Goal: Information Seeking & Learning: Learn about a topic

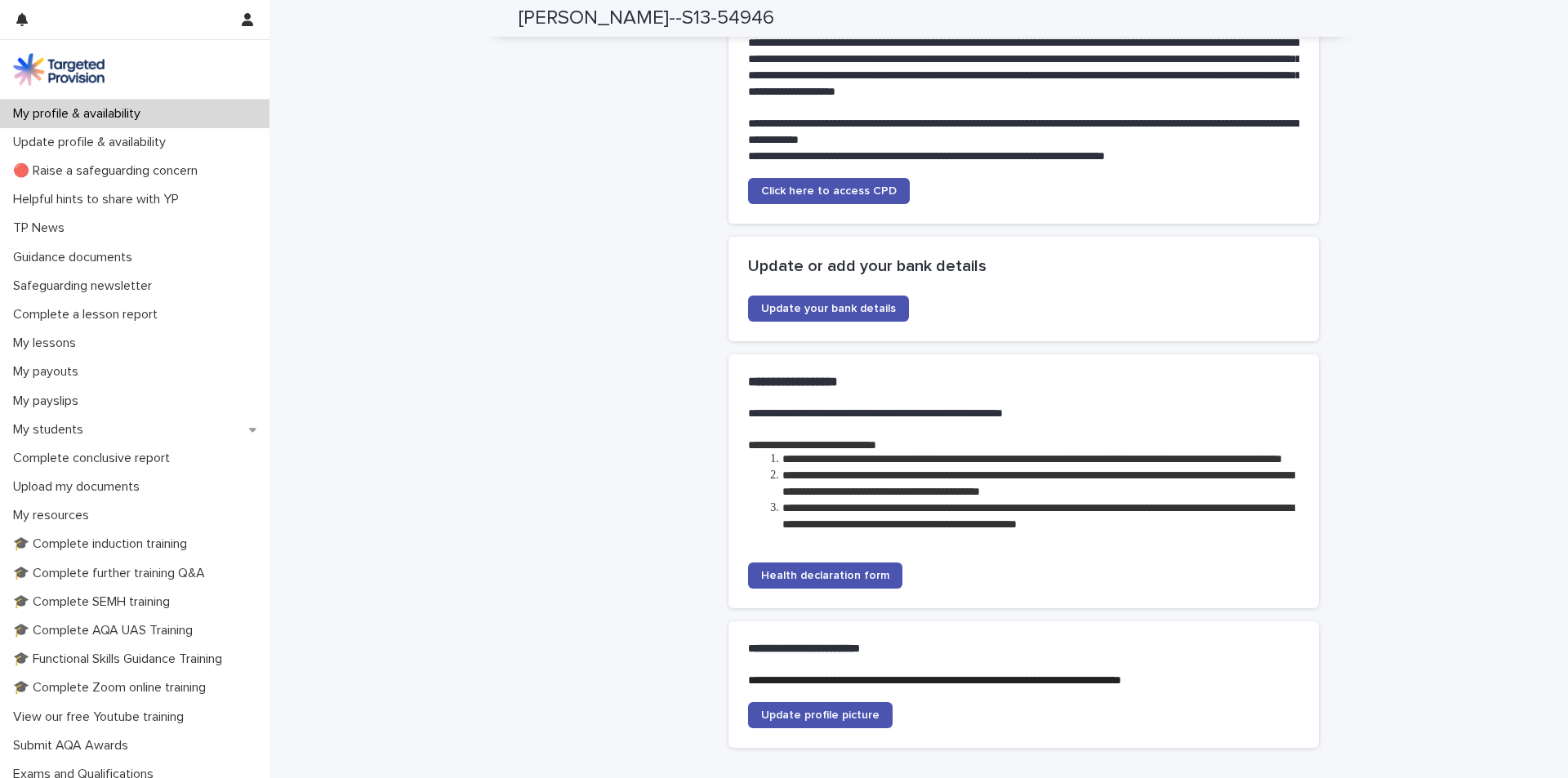
scroll to position [2509, 0]
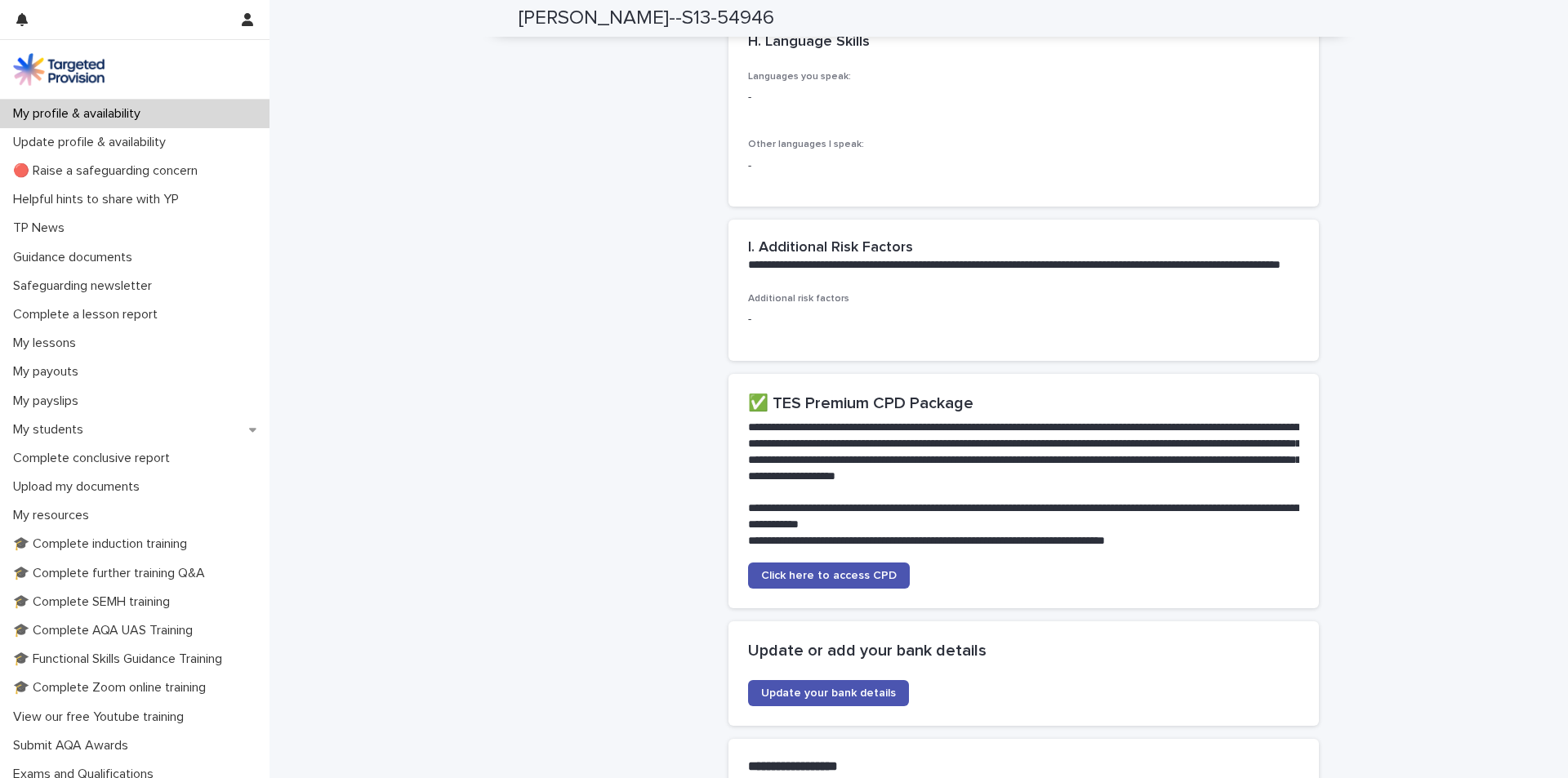
scroll to position [2533, 0]
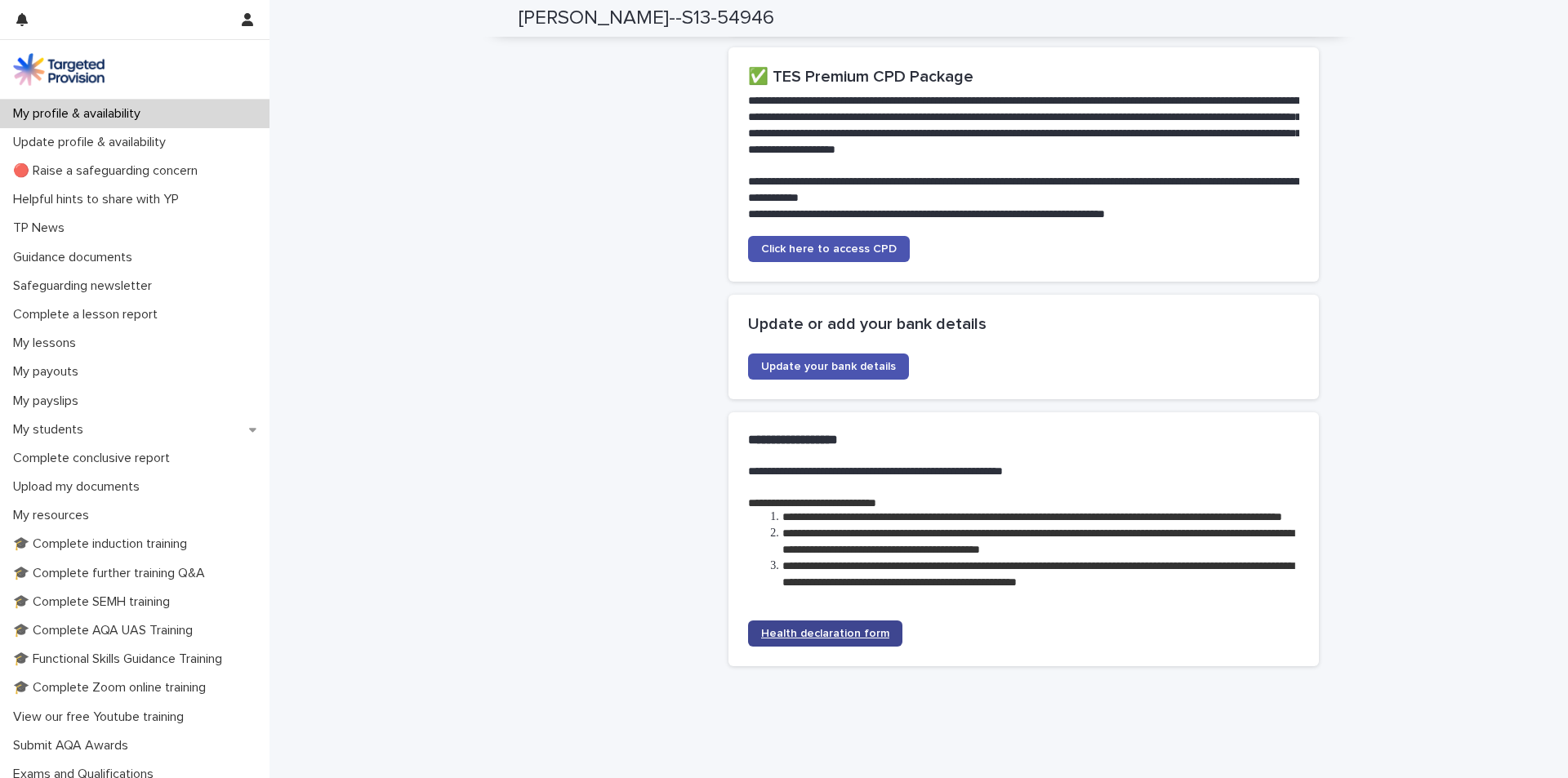
click at [859, 640] on span "Health declaration form" at bounding box center [825, 633] width 128 height 11
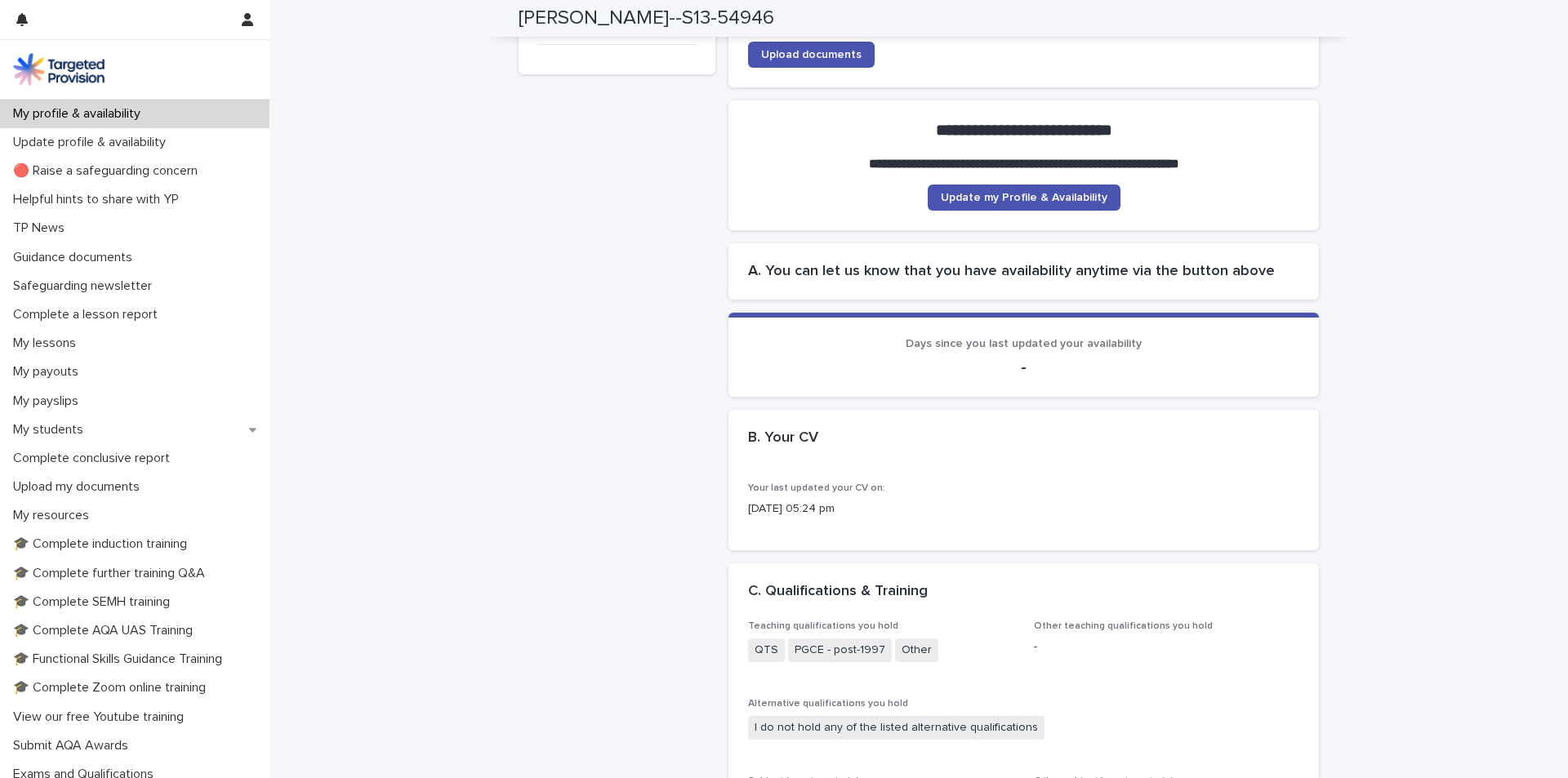
scroll to position [1, 0]
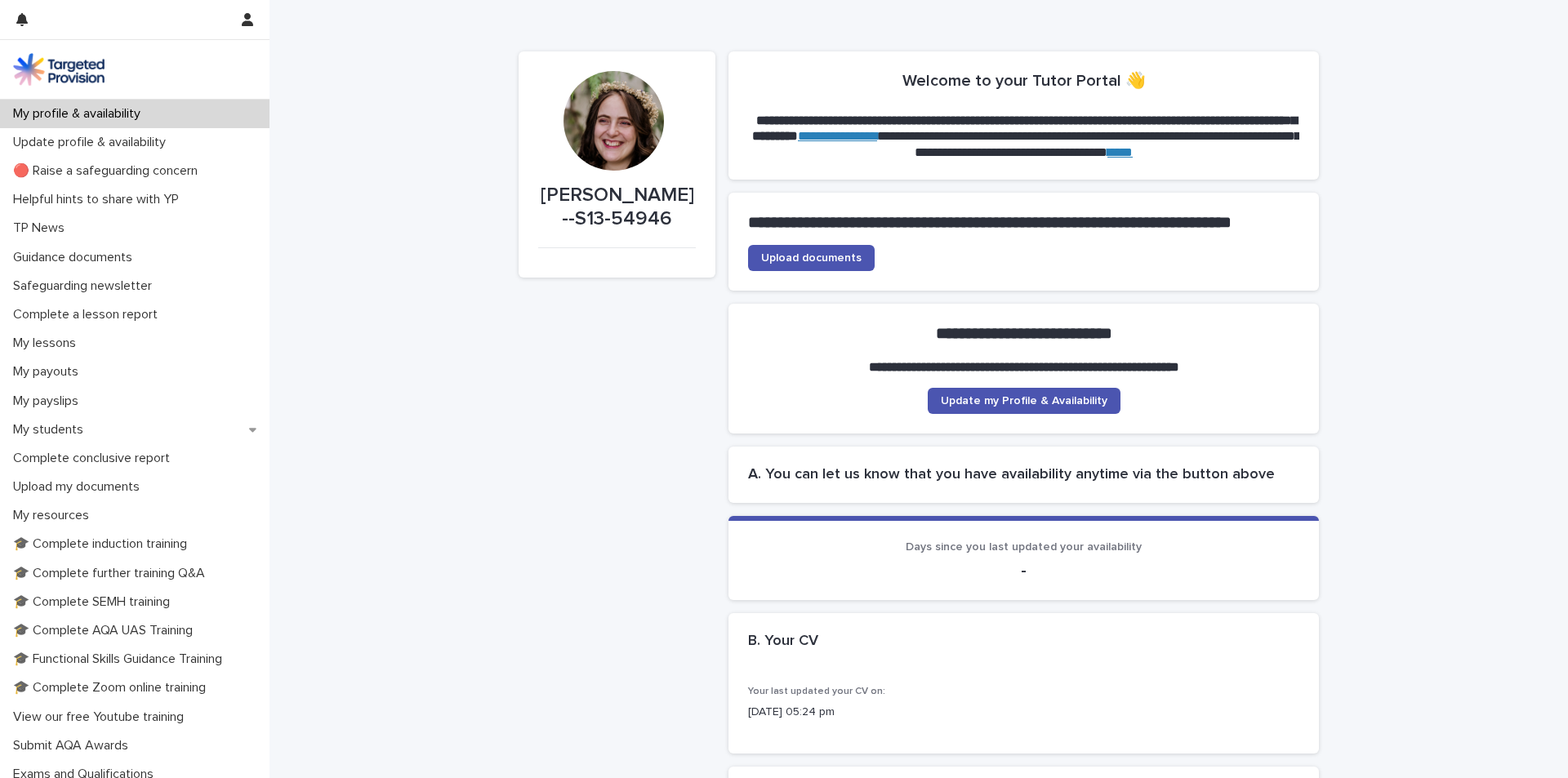
click at [925, 553] on span "Days since you last updated your availability" at bounding box center [1024, 547] width 236 height 11
click at [140, 245] on div "Guidance documents" at bounding box center [134, 258] width 269 height 29
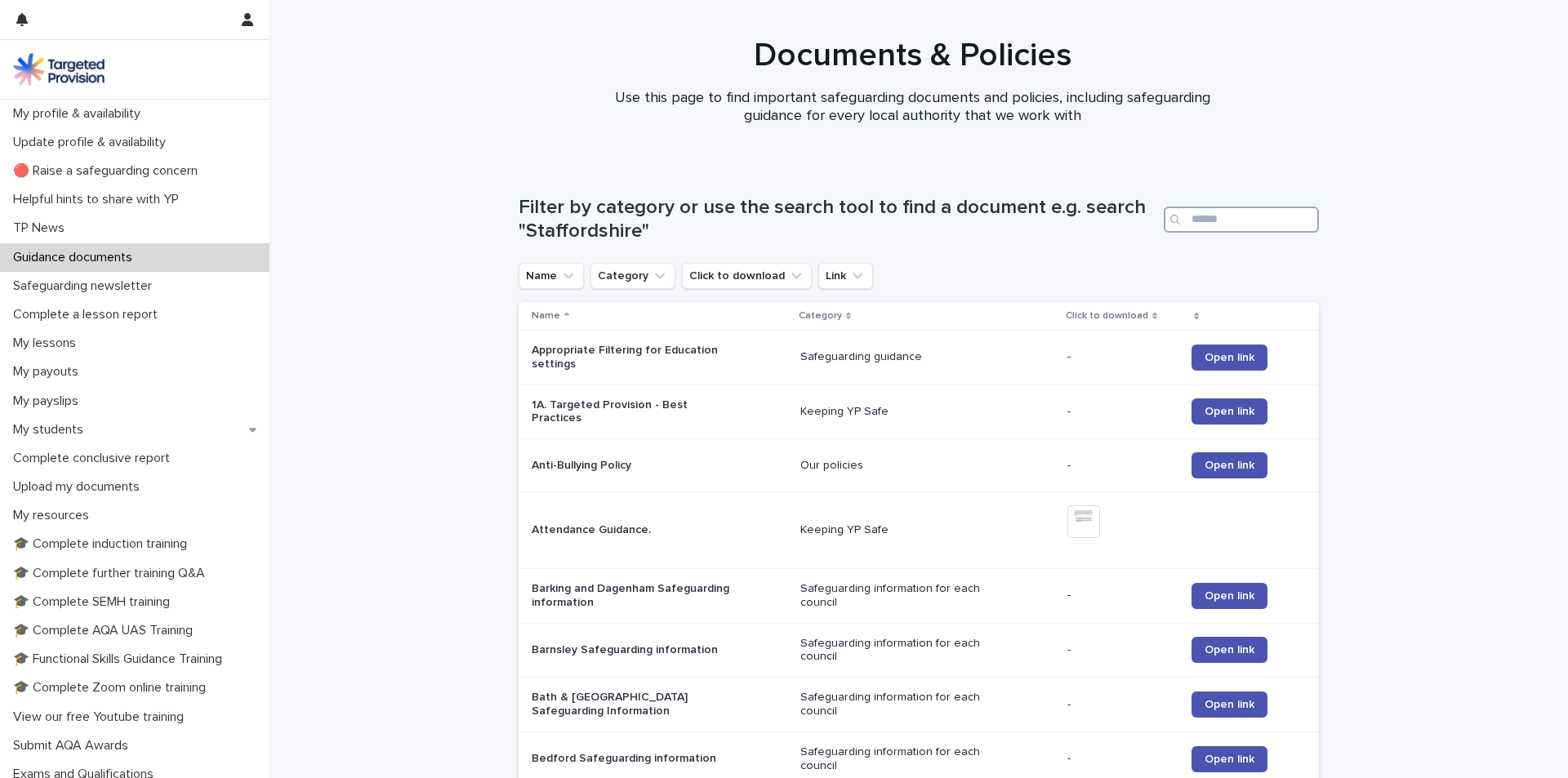
click at [1205, 226] on input "Search" at bounding box center [1241, 219] width 155 height 26
type input "*********"
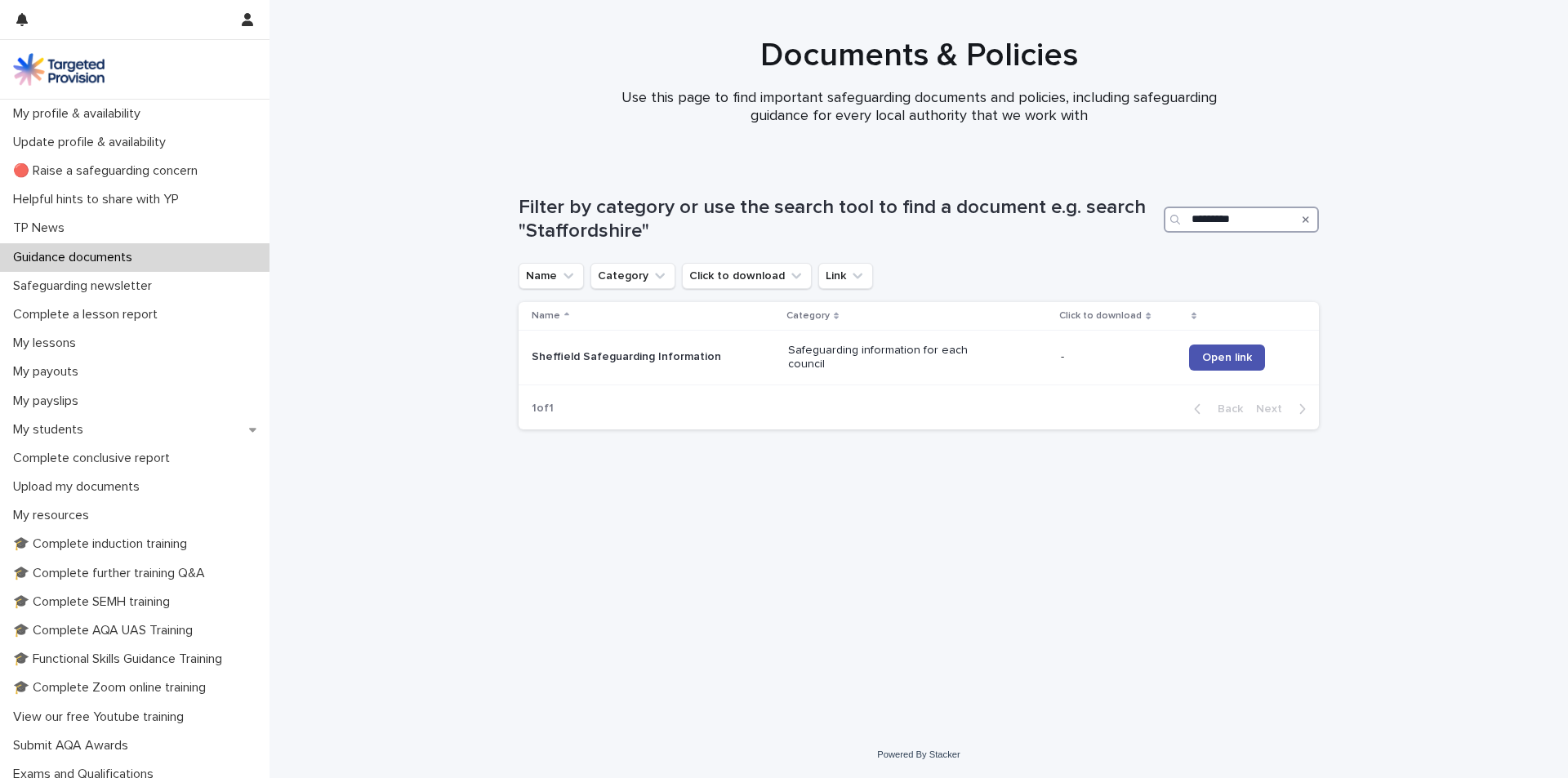
click at [1208, 209] on input "*********" at bounding box center [1241, 219] width 155 height 26
drag, startPoint x: 1251, startPoint y: 213, endPoint x: 1062, endPoint y: 214, distance: 189.0
click at [1064, 212] on div "Filter by category or use the search tool to find a document e.g. search "Staff…" at bounding box center [919, 220] width 800 height 48
click at [1323, 221] on div "Loading... Saving… Loading... Saving… Filter by category or use the search tool…" at bounding box center [919, 426] width 817 height 527
click at [1309, 218] on div "Search" at bounding box center [1306, 219] width 26 height 26
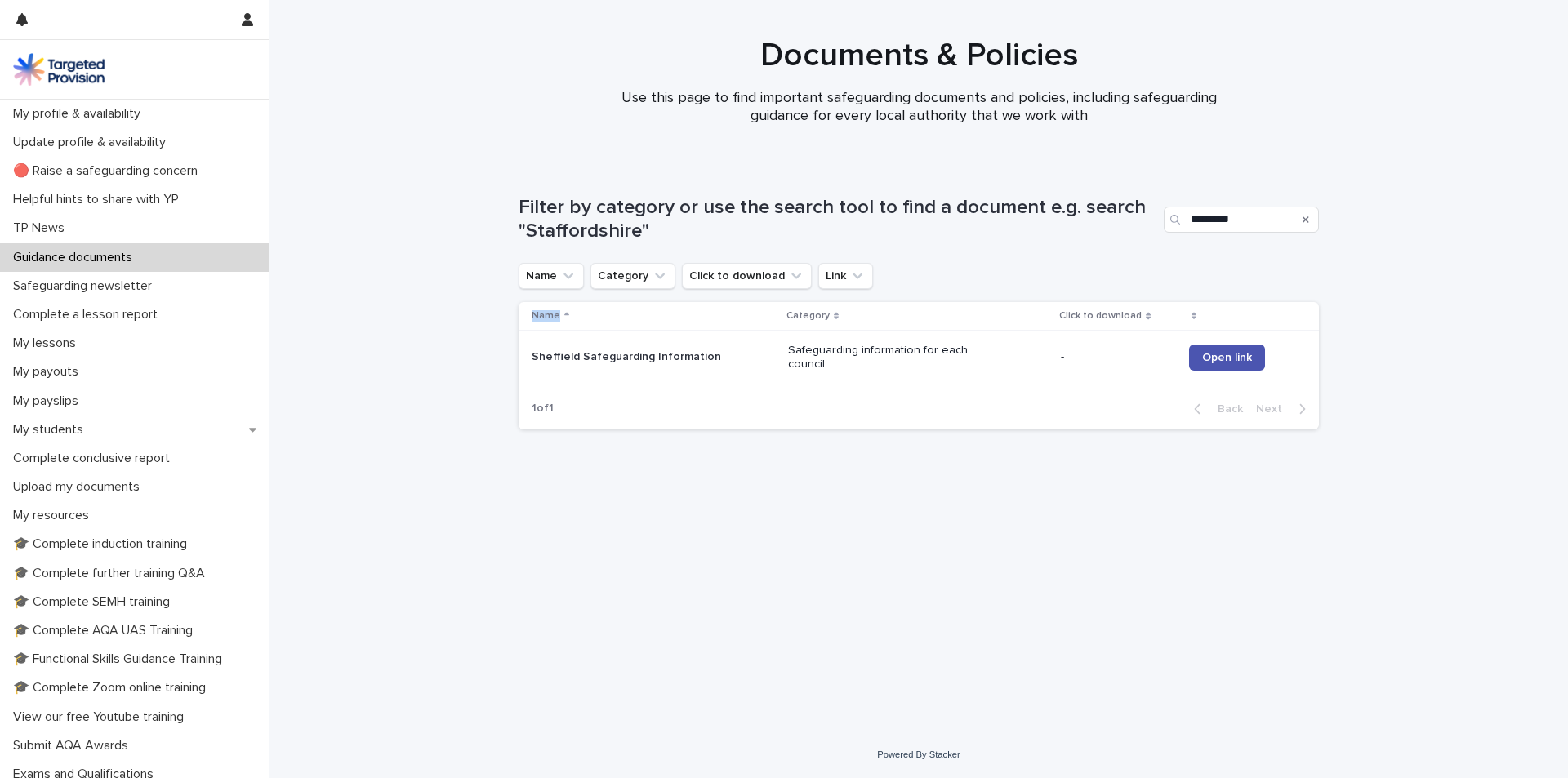
click at [1308, 218] on div "Search" at bounding box center [1306, 219] width 26 height 26
click at [1307, 218] on icon "Search" at bounding box center [1306, 220] width 7 height 7
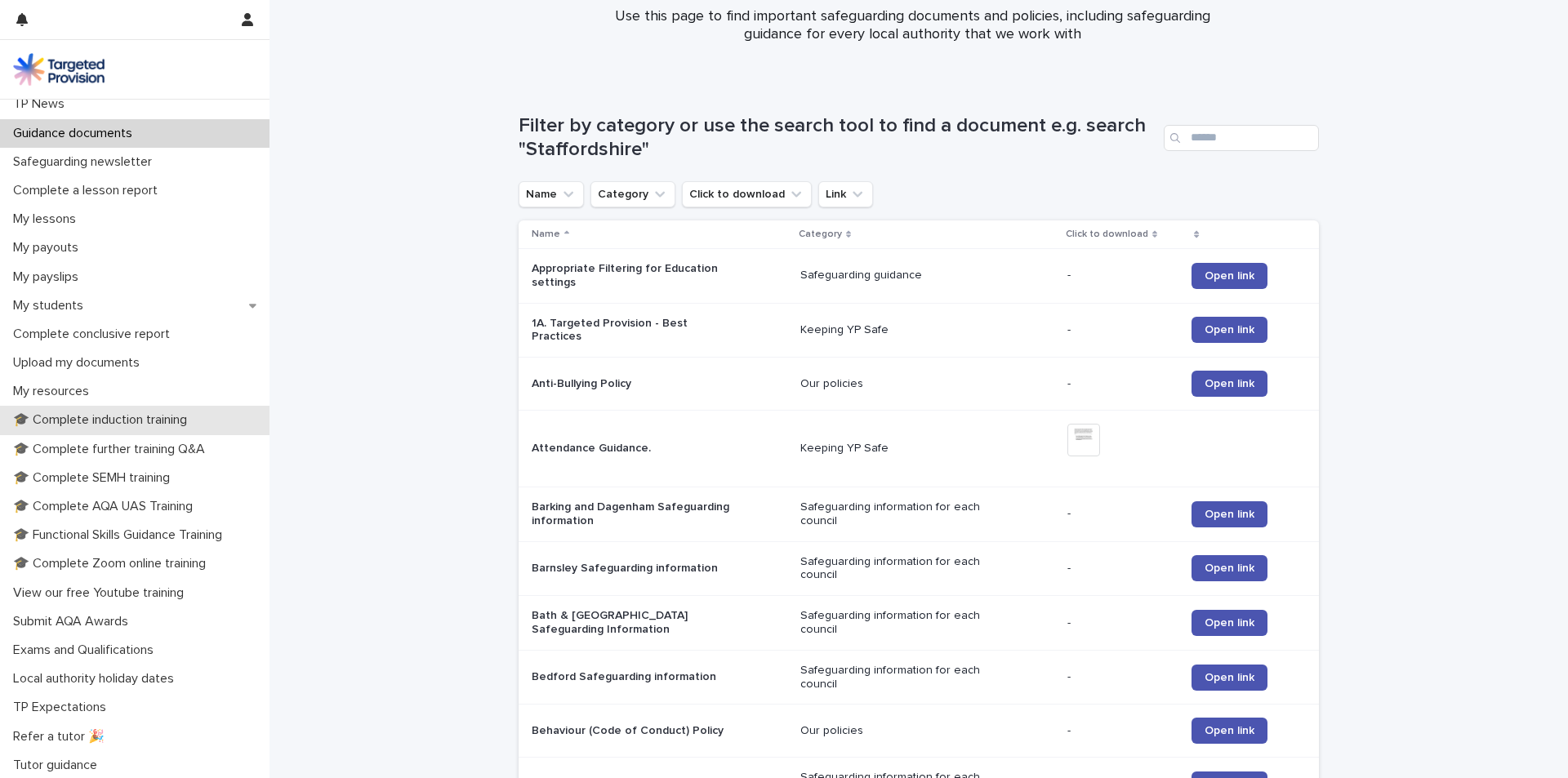
scroll to position [155, 0]
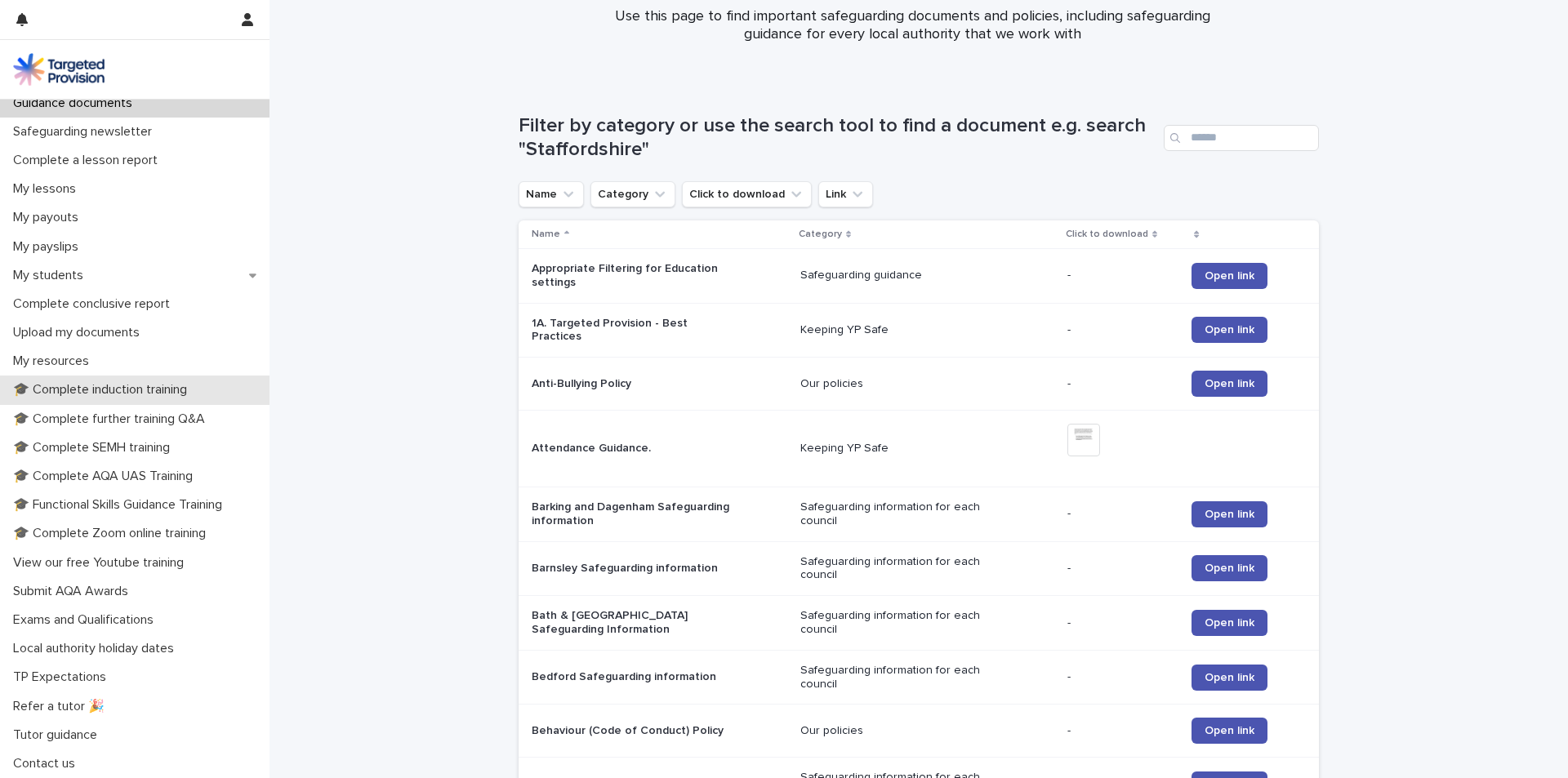
click at [178, 391] on p "🎓 Complete induction training" at bounding box center [104, 390] width 194 height 15
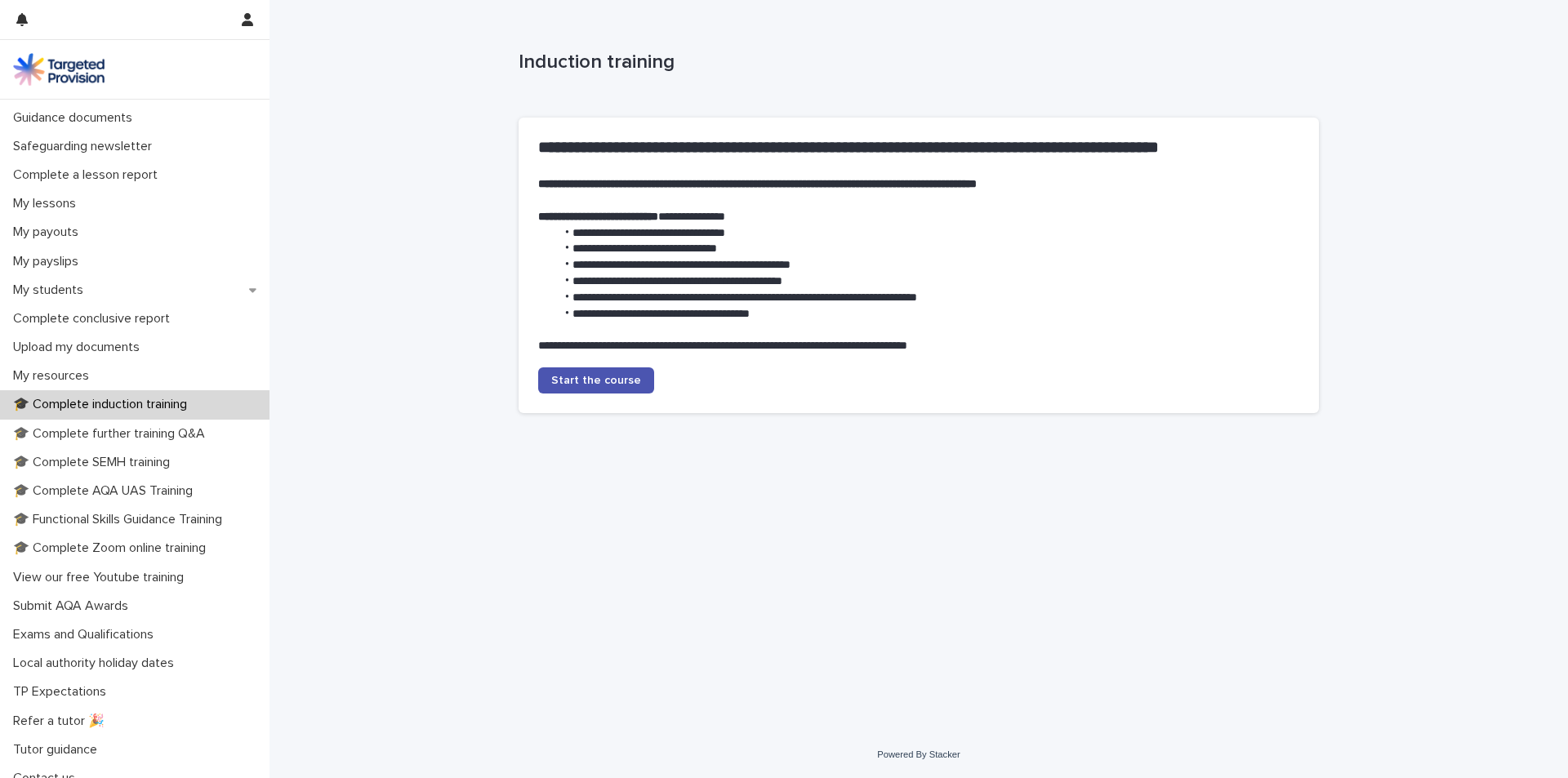
scroll to position [155, 0]
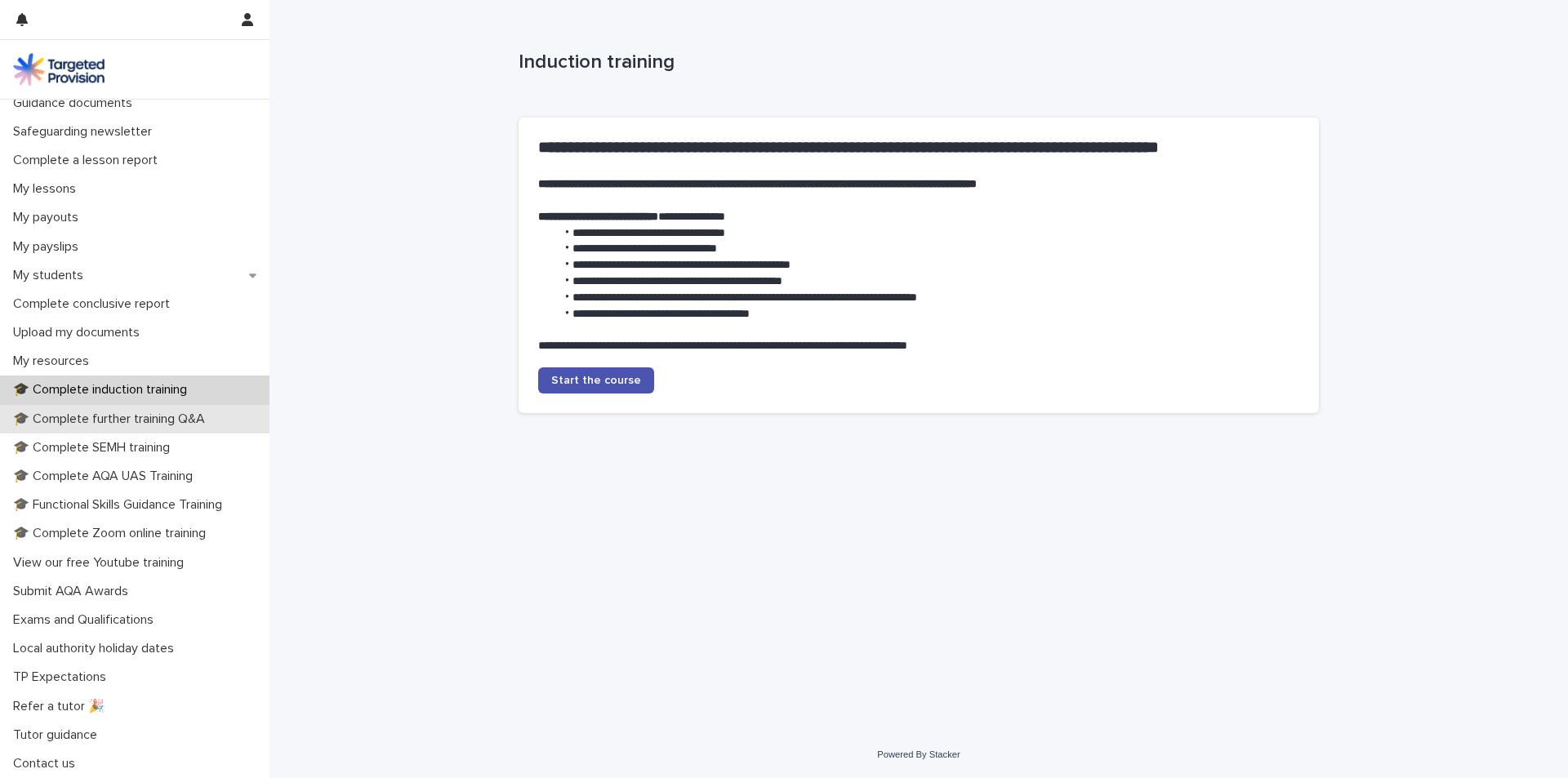
click at [183, 420] on p "🎓 Complete further training Q&A" at bounding box center [112, 420] width 212 height 15
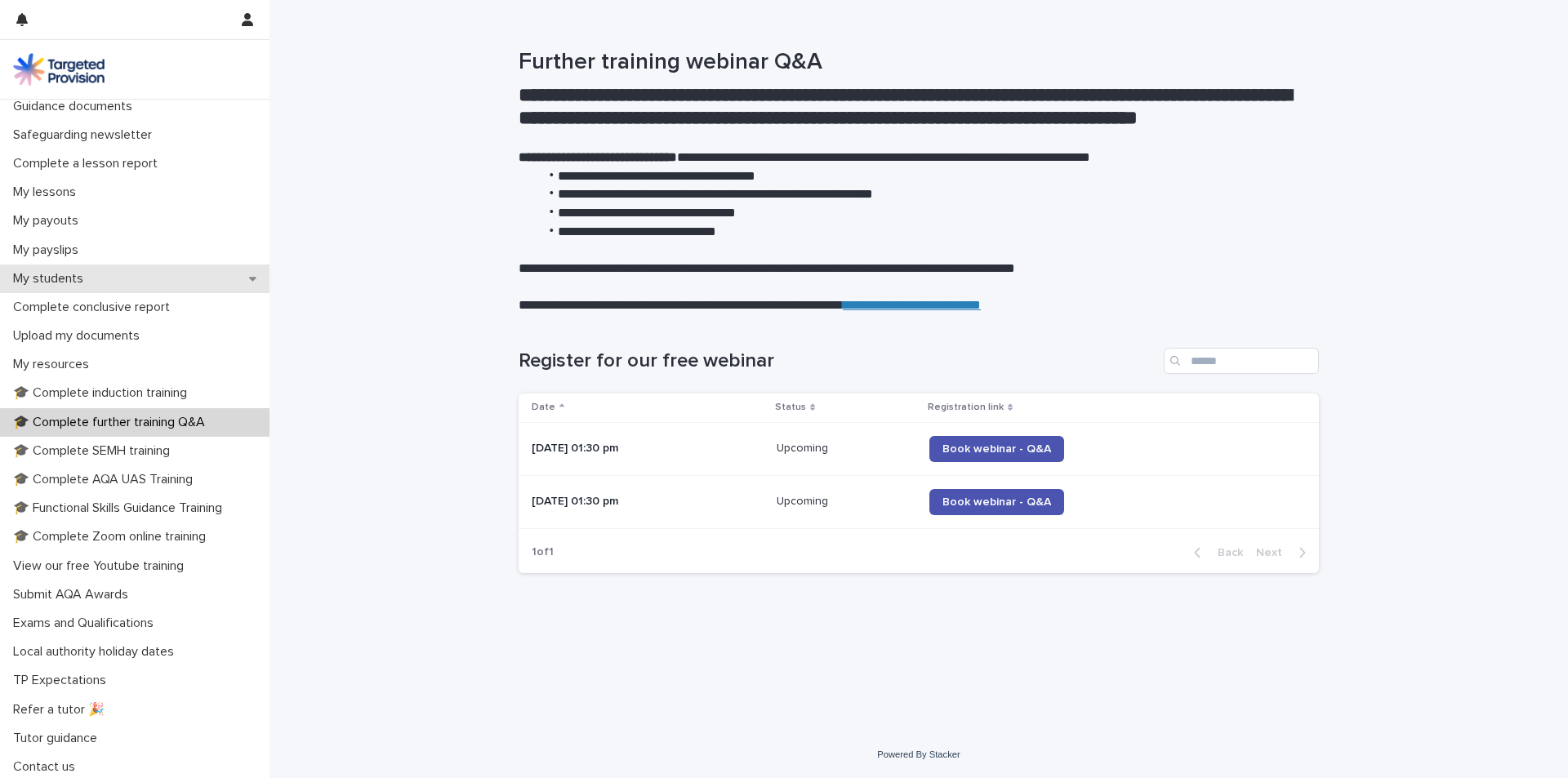
scroll to position [155, 0]
click at [356, 297] on div "**********" at bounding box center [918, 182] width 1299 height 266
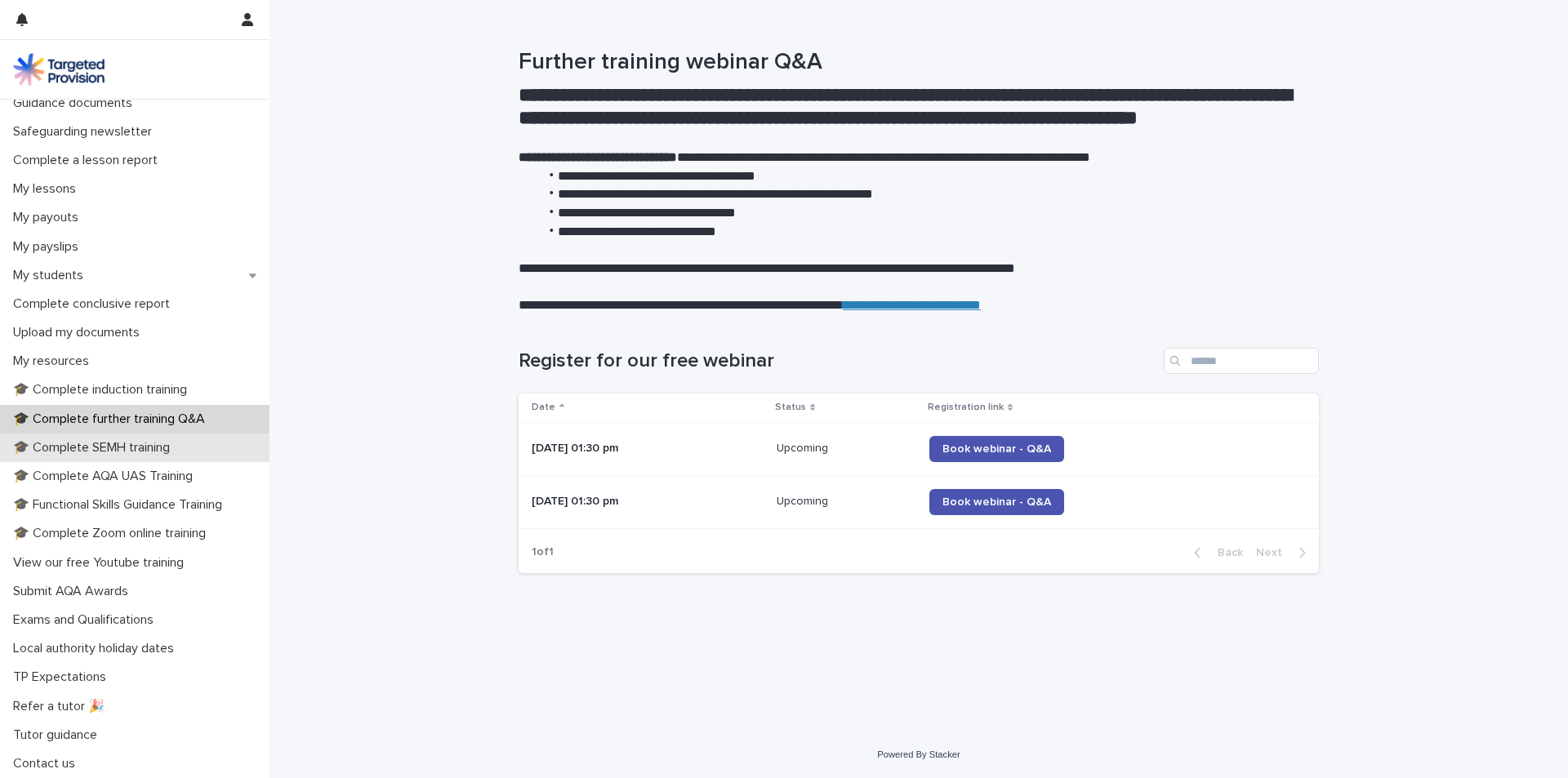
click at [142, 448] on p "🎓 Complete SEMH training" at bounding box center [95, 448] width 177 height 15
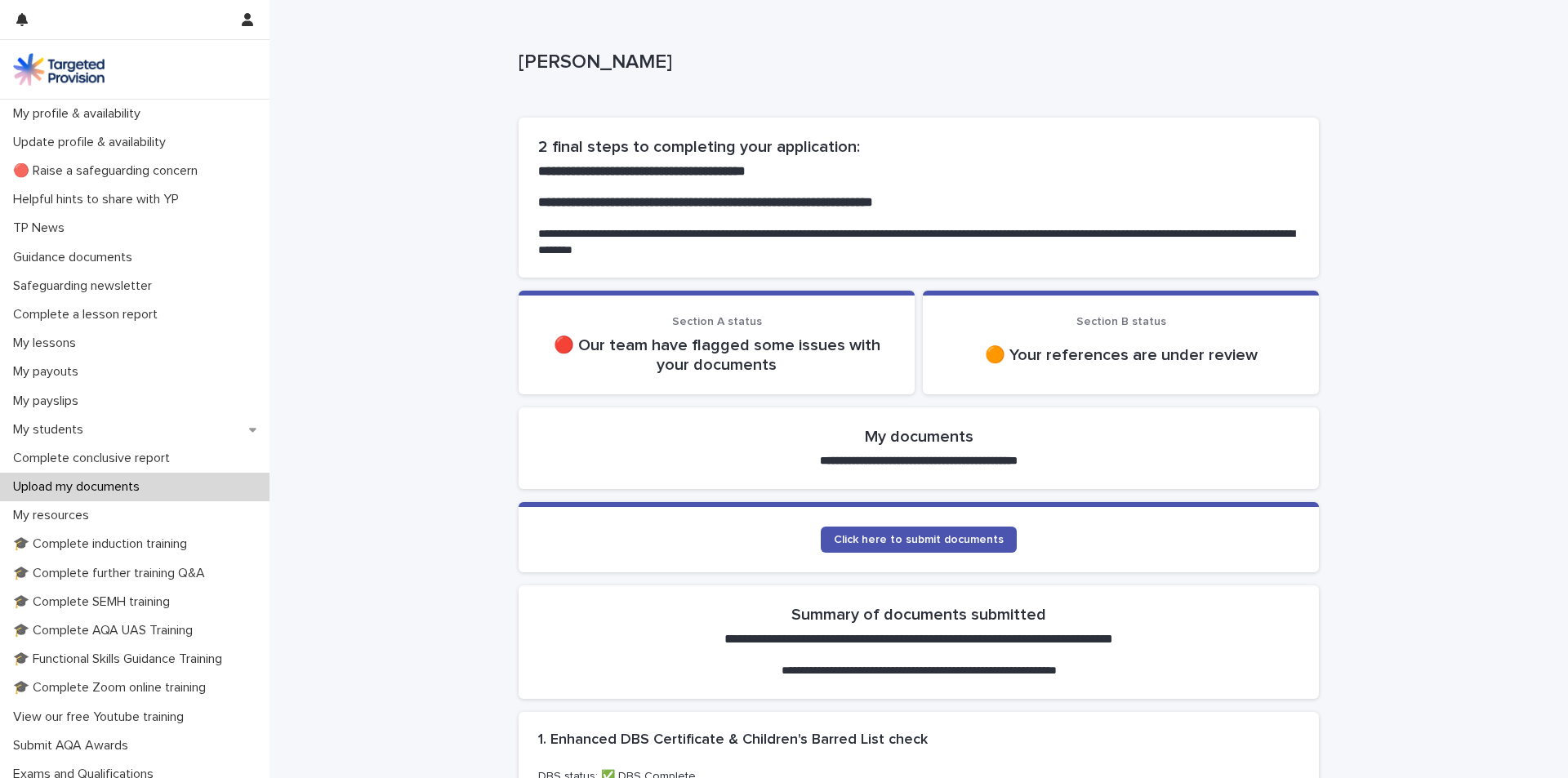
click at [693, 318] on span "Section A status" at bounding box center [717, 321] width 90 height 11
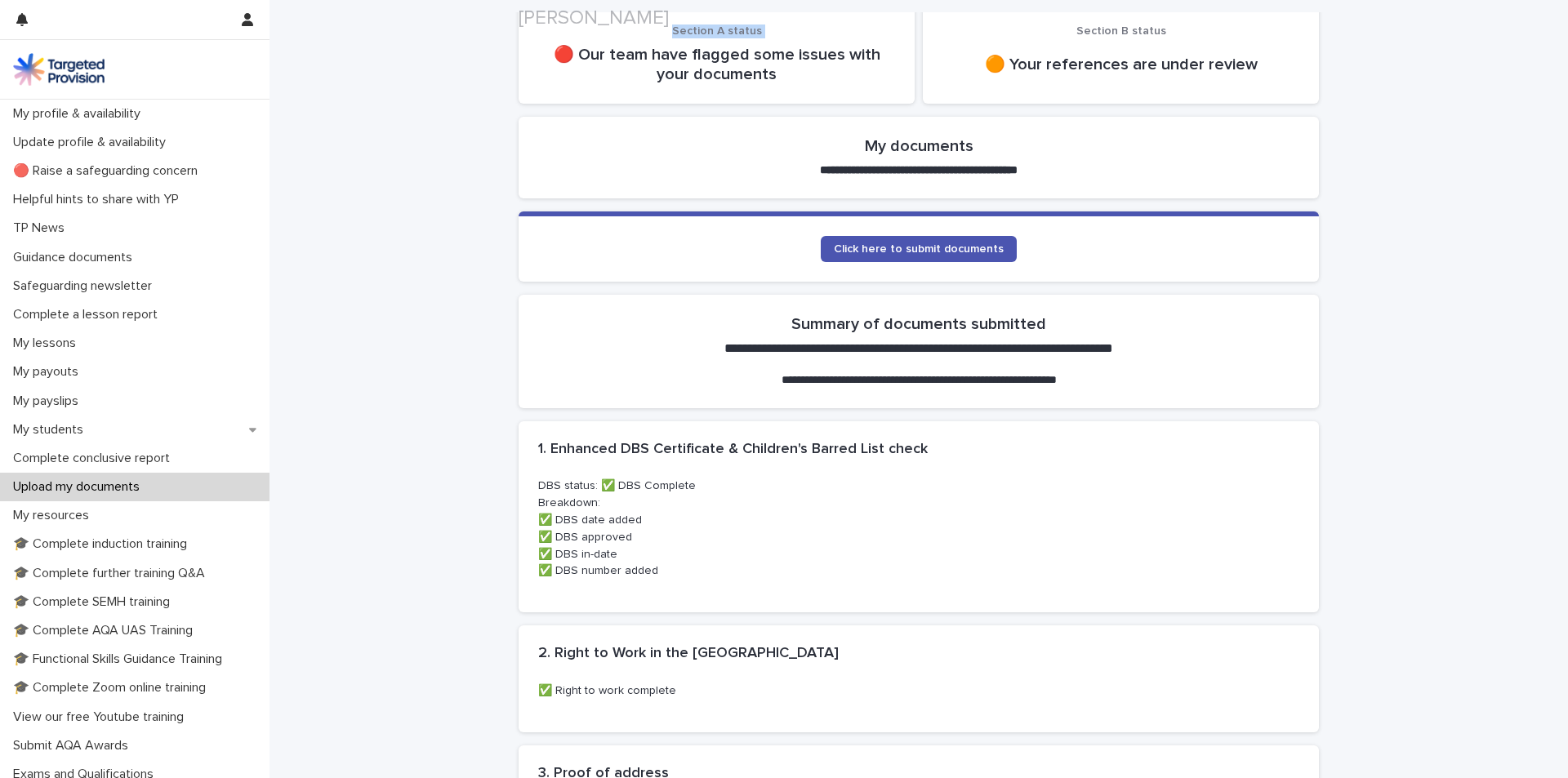
scroll to position [327, 0]
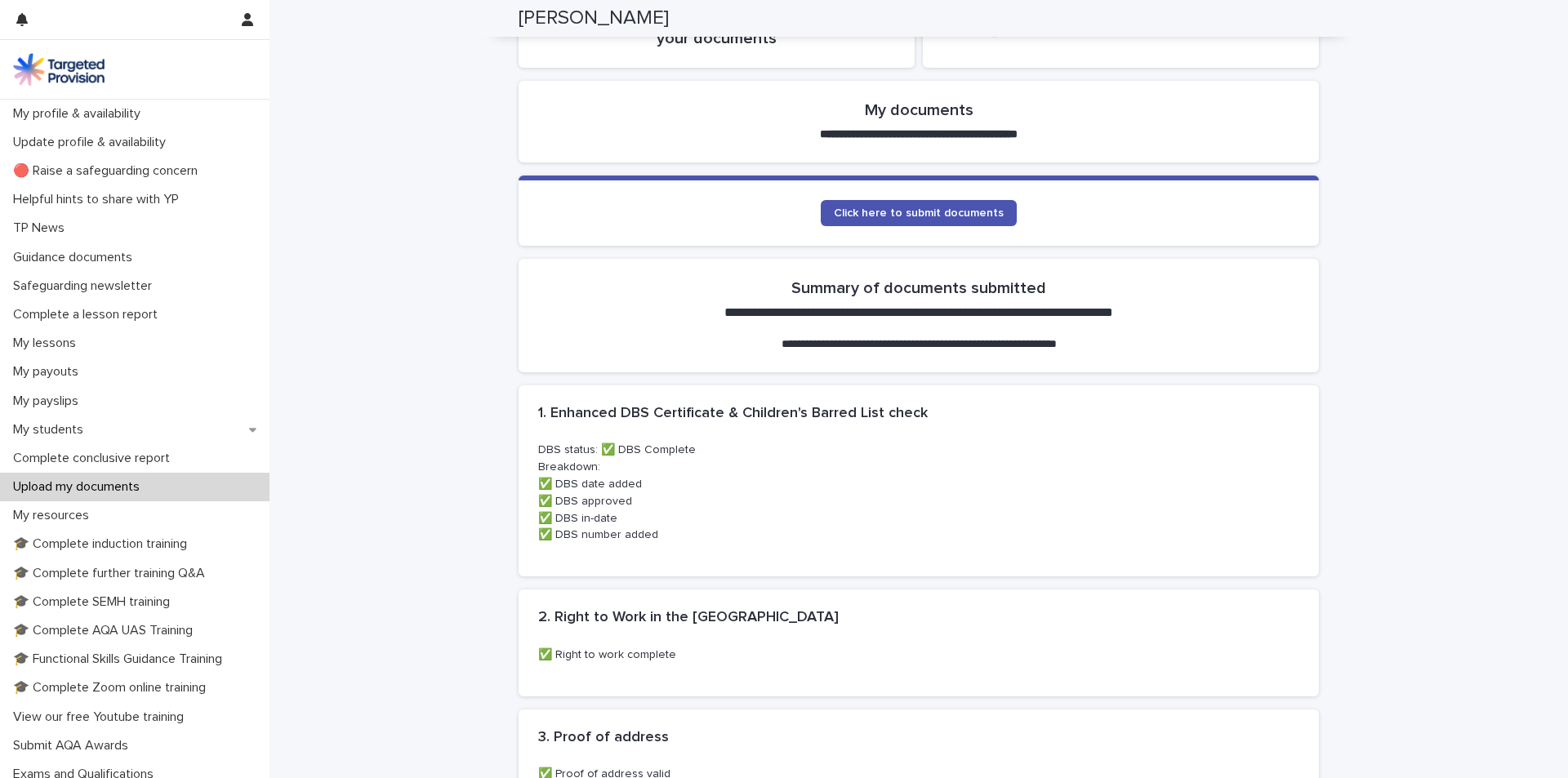
click at [692, 312] on h2 "**********" at bounding box center [919, 313] width 481 height 15
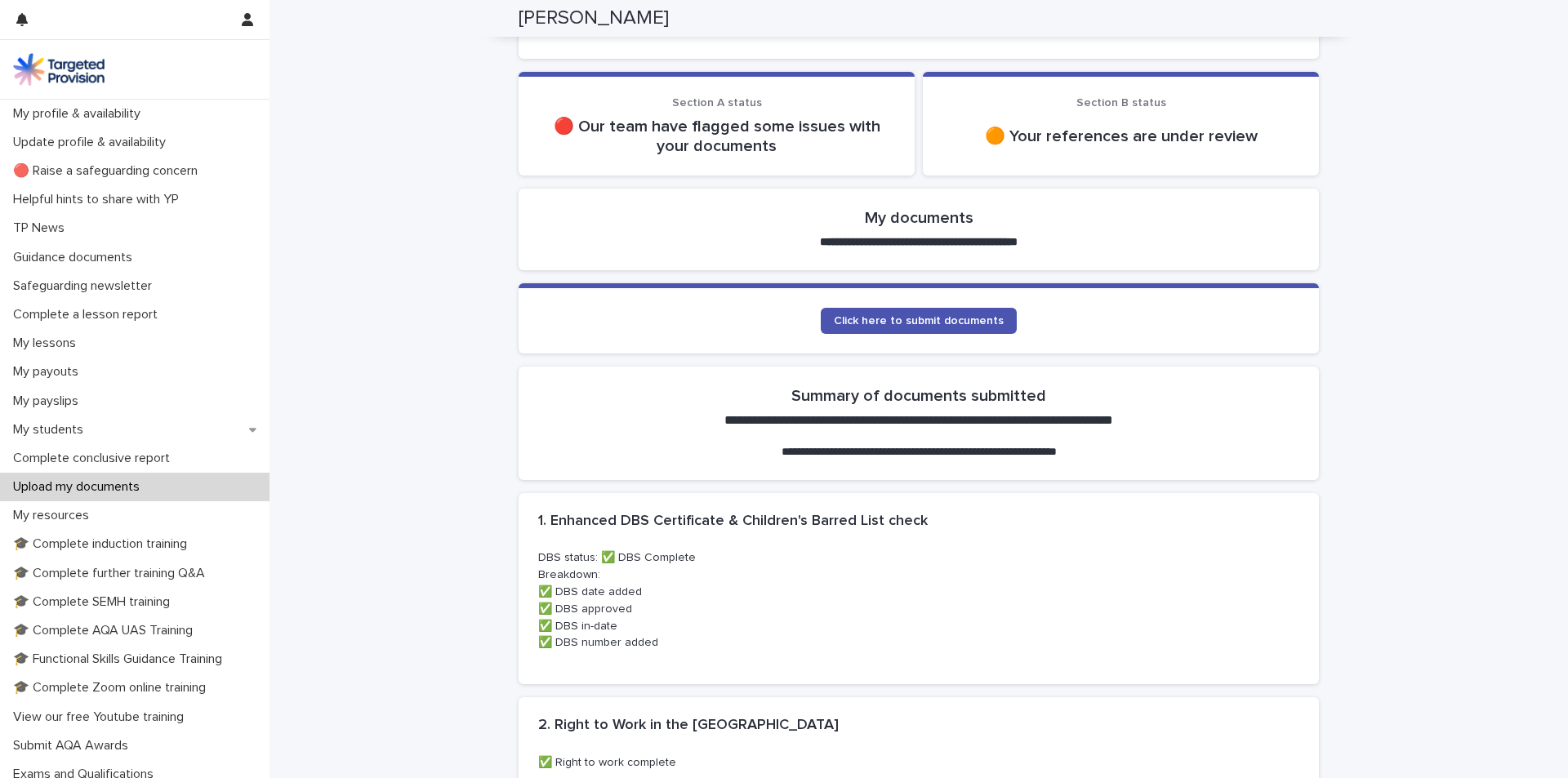
scroll to position [118, 0]
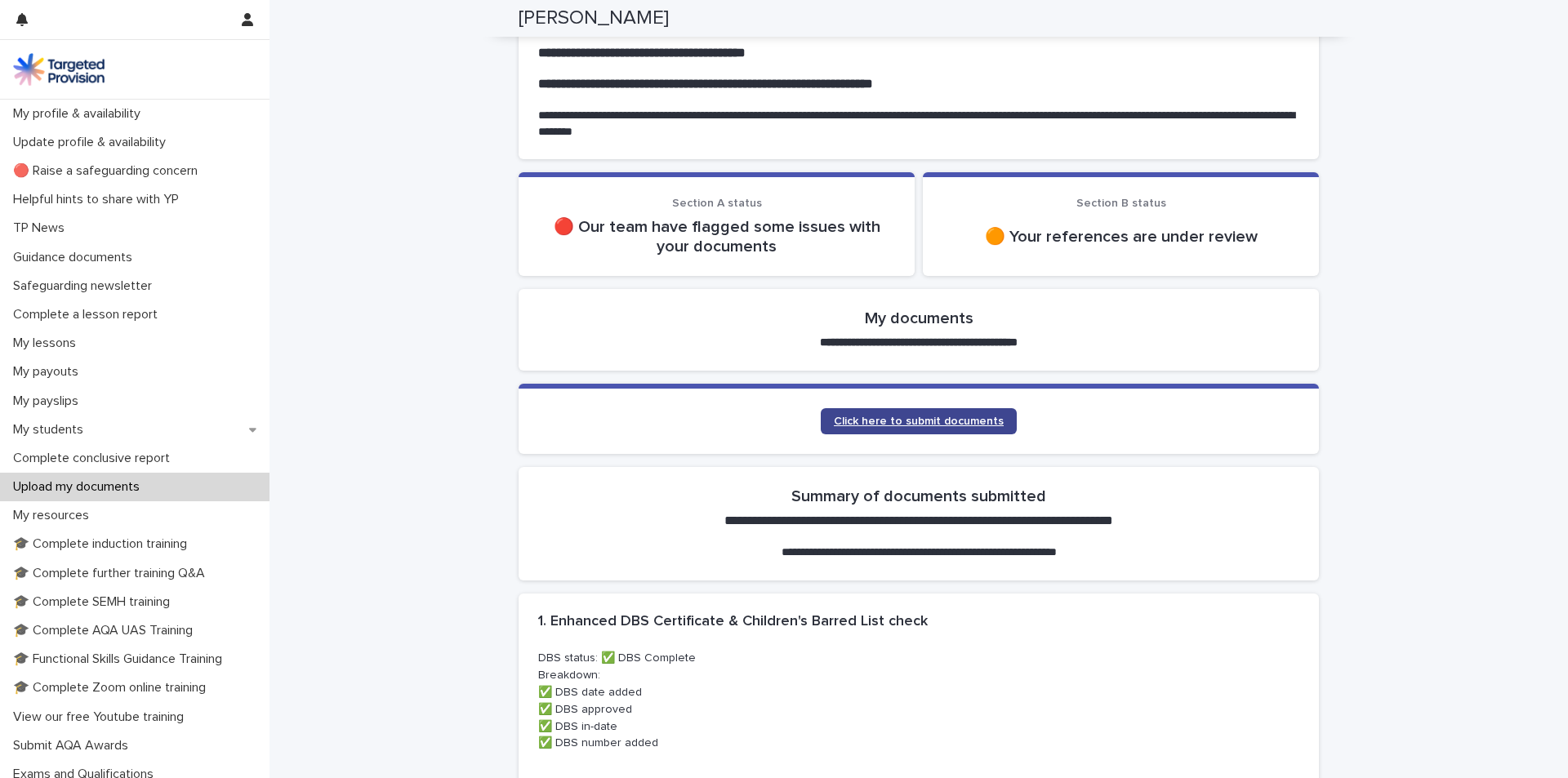
click at [883, 418] on span "Click here to submit documents" at bounding box center [919, 420] width 170 height 11
